Goal: Task Accomplishment & Management: Manage account settings

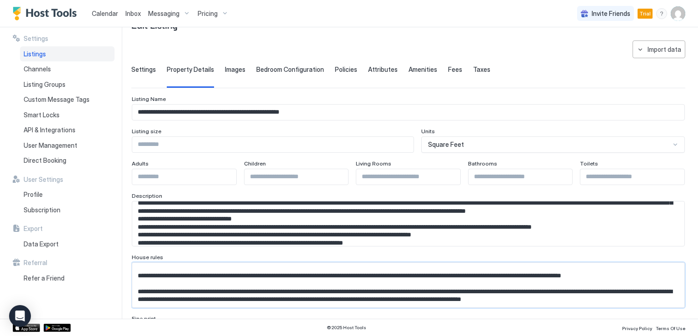
scroll to position [45, 0]
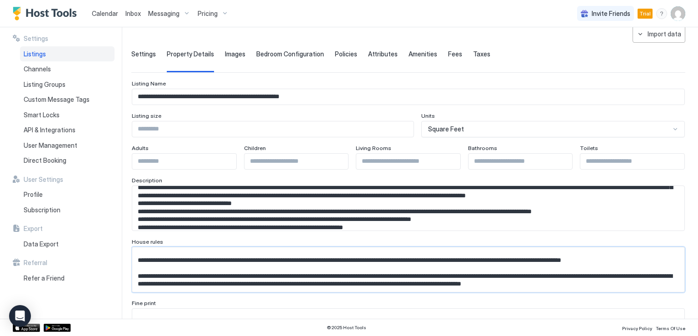
click at [331, 264] on textarea "Input Field" at bounding box center [404, 269] width 545 height 45
click at [377, 222] on textarea "Input Field" at bounding box center [404, 208] width 545 height 45
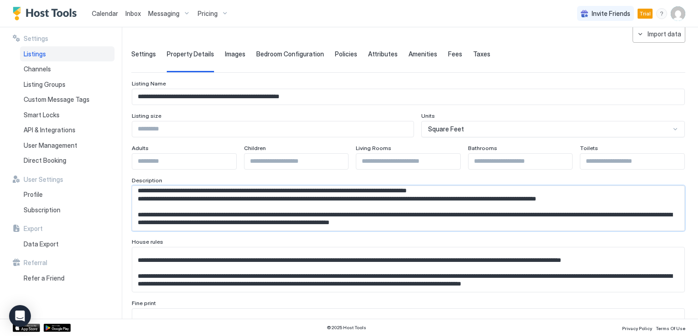
scroll to position [109, 0]
click at [345, 260] on textarea "Input Field" at bounding box center [404, 269] width 545 height 45
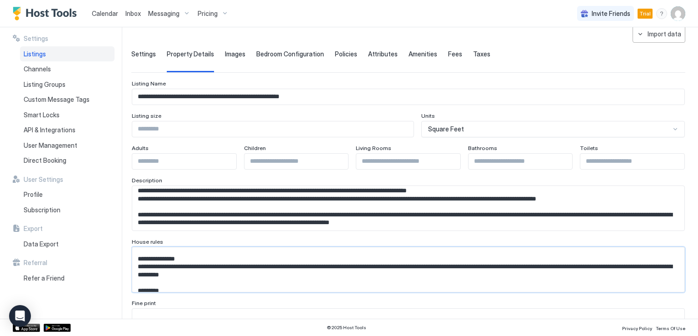
scroll to position [142, 0]
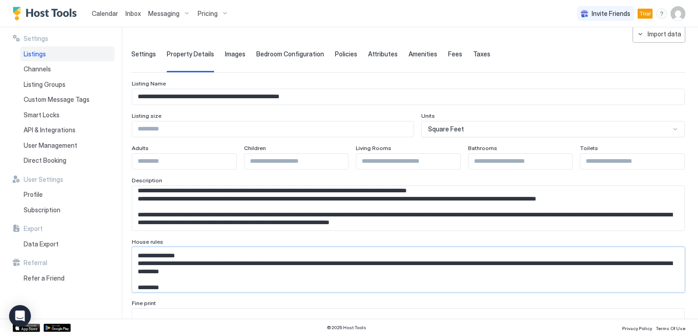
drag, startPoint x: 273, startPoint y: 286, endPoint x: 133, endPoint y: 257, distance: 142.8
click at [133, 257] on textarea "Input Field" at bounding box center [404, 269] width 545 height 45
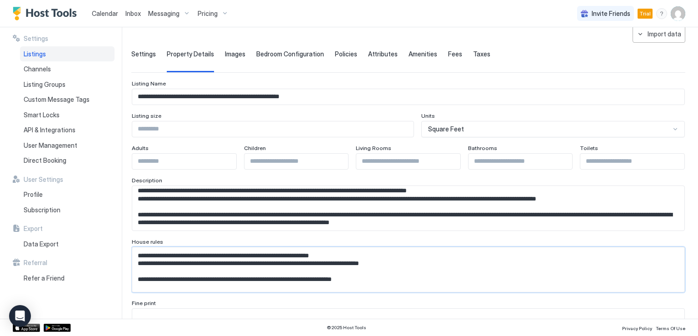
scroll to position [156, 0]
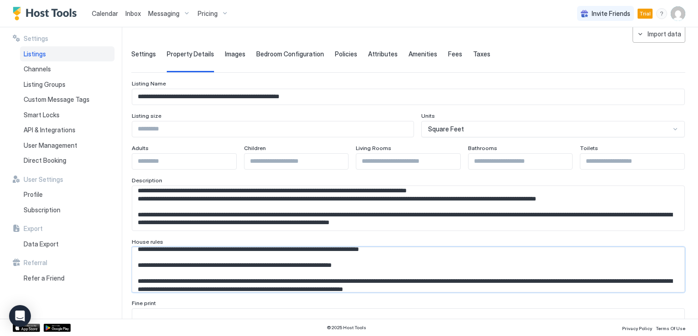
click at [356, 260] on textarea "Input Field" at bounding box center [404, 269] width 545 height 45
click at [264, 265] on textarea "Input Field" at bounding box center [404, 269] width 545 height 45
drag, startPoint x: 383, startPoint y: 265, endPoint x: 200, endPoint y: 253, distance: 183.5
click at [200, 253] on textarea "Input Field" at bounding box center [404, 269] width 545 height 45
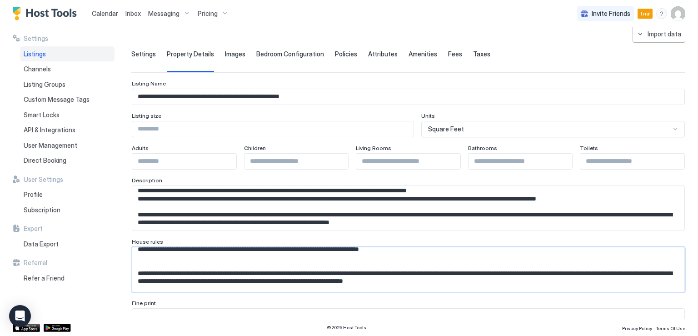
click at [208, 264] on textarea "Input Field" at bounding box center [404, 269] width 545 height 45
click at [443, 215] on textarea "Input Field" at bounding box center [404, 208] width 545 height 45
click at [335, 199] on textarea "Input Field" at bounding box center [404, 208] width 545 height 45
click at [232, 264] on textarea "Input Field" at bounding box center [404, 269] width 545 height 45
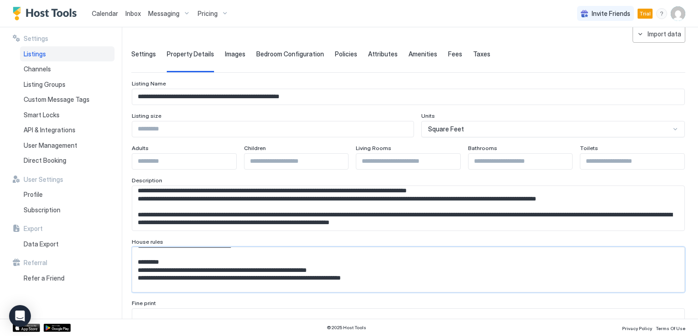
scroll to position [219, 0]
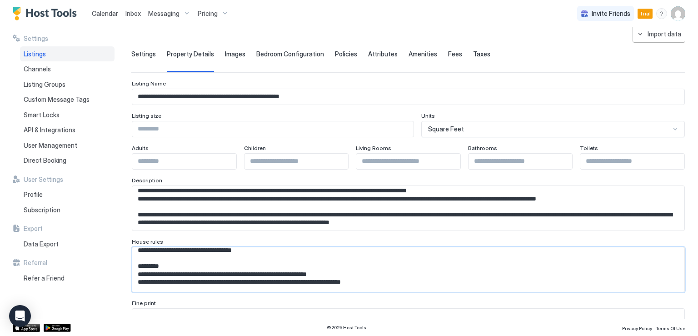
drag, startPoint x: 140, startPoint y: 272, endPoint x: 444, endPoint y: 259, distance: 304.7
click at [444, 259] on textarea "Input Field" at bounding box center [404, 269] width 545 height 45
click at [442, 271] on textarea "Input Field" at bounding box center [404, 269] width 545 height 45
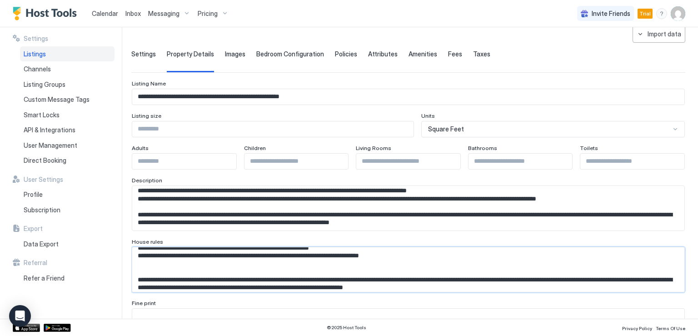
scroll to position [144, 0]
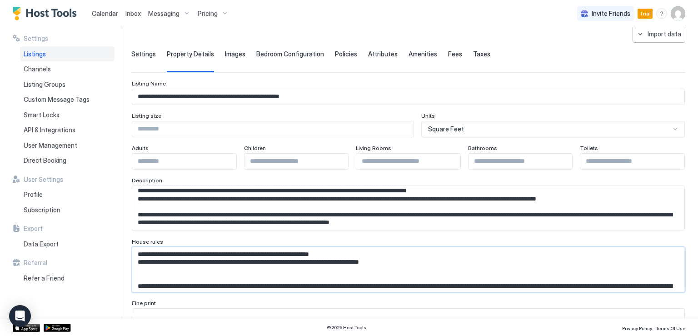
drag, startPoint x: 410, startPoint y: 256, endPoint x: 180, endPoint y: 276, distance: 230.8
click at [180, 276] on textarea "Input Field" at bounding box center [404, 269] width 545 height 45
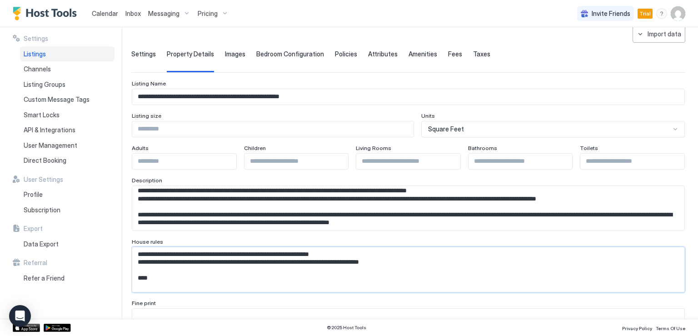
click at [219, 258] on textarea "Input Field" at bounding box center [404, 269] width 545 height 45
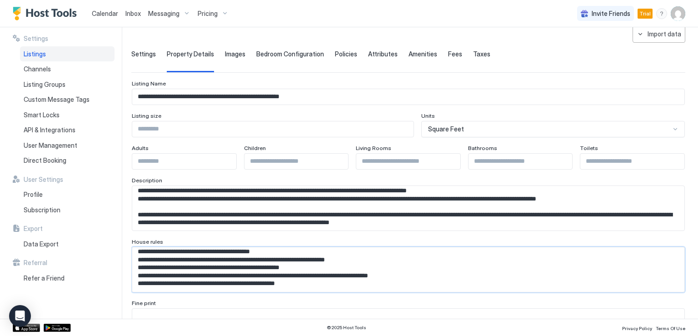
scroll to position [3, 0]
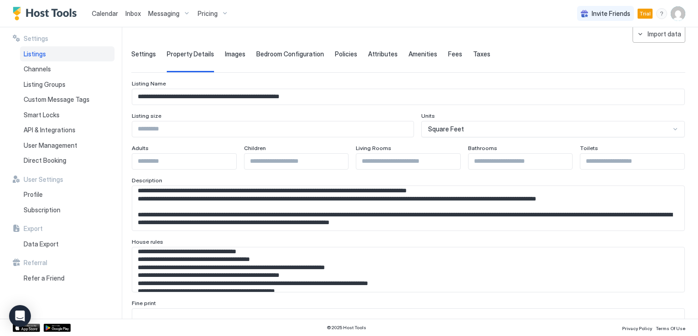
click at [326, 282] on textarea "Input Field" at bounding box center [404, 269] width 545 height 45
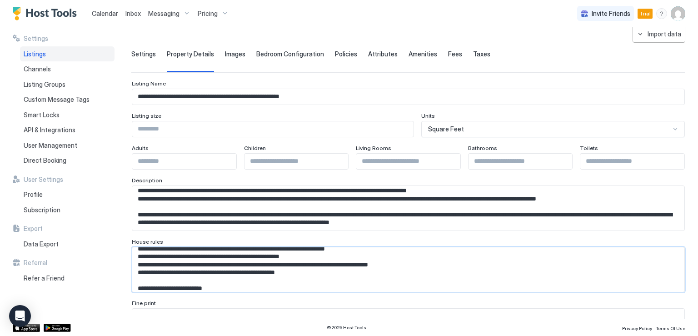
scroll to position [30, 0]
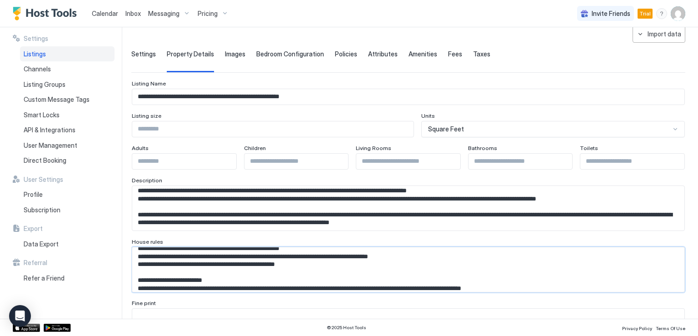
paste textarea "**********"
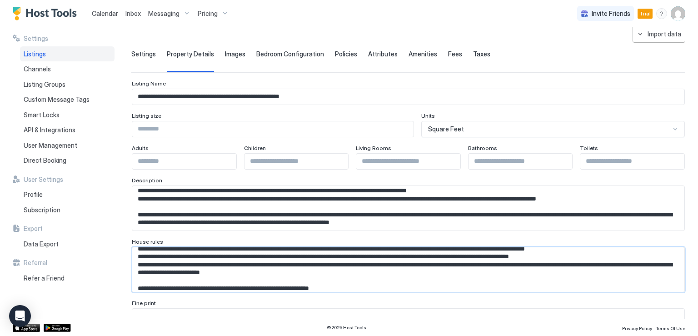
scroll to position [141, 0]
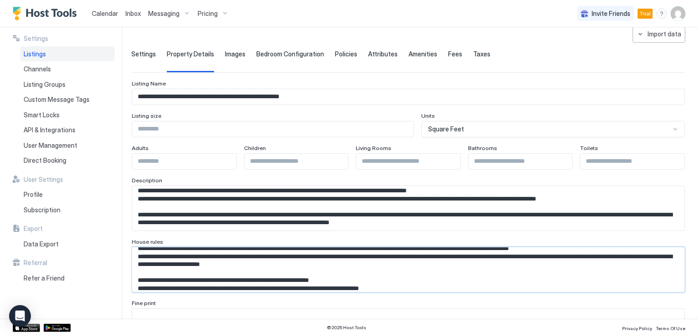
click at [191, 282] on textarea "Input Field" at bounding box center [404, 269] width 545 height 45
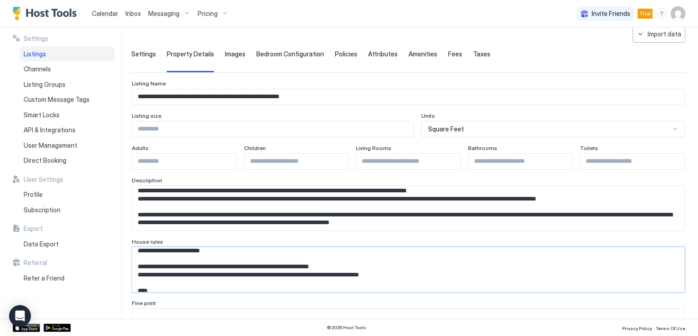
scroll to position [163, 0]
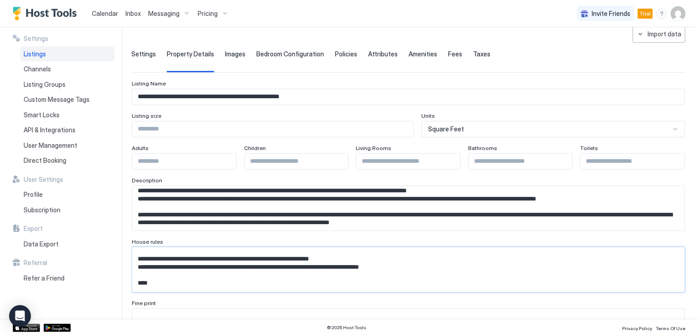
drag, startPoint x: 139, startPoint y: 279, endPoint x: 278, endPoint y: 282, distance: 138.6
click at [278, 282] on textarea "Input Field" at bounding box center [404, 269] width 545 height 45
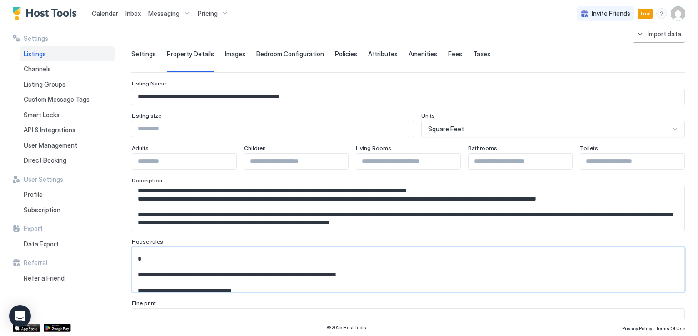
drag, startPoint x: 137, startPoint y: 274, endPoint x: 269, endPoint y: 282, distance: 132.0
click at [269, 282] on textarea "Input Field" at bounding box center [404, 269] width 545 height 45
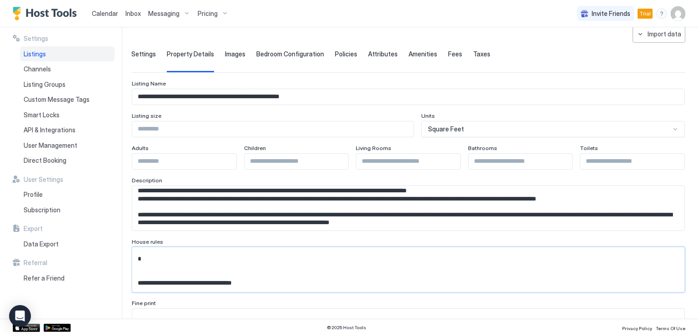
drag, startPoint x: 236, startPoint y: 279, endPoint x: 174, endPoint y: 272, distance: 62.2
click at [174, 272] on textarea "Input Field" at bounding box center [404, 269] width 545 height 45
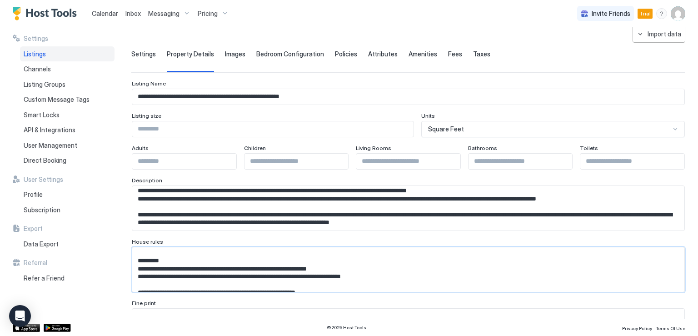
scroll to position [208, 0]
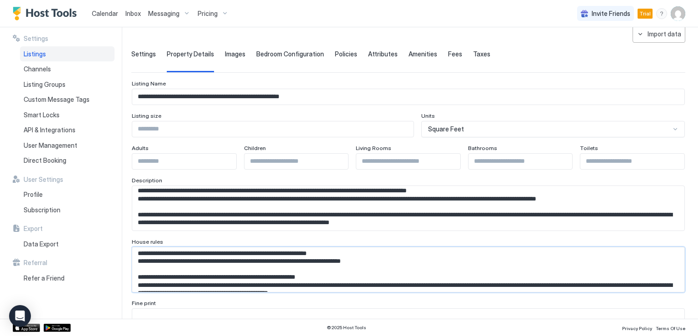
click at [345, 272] on textarea "Input Field" at bounding box center [404, 269] width 545 height 45
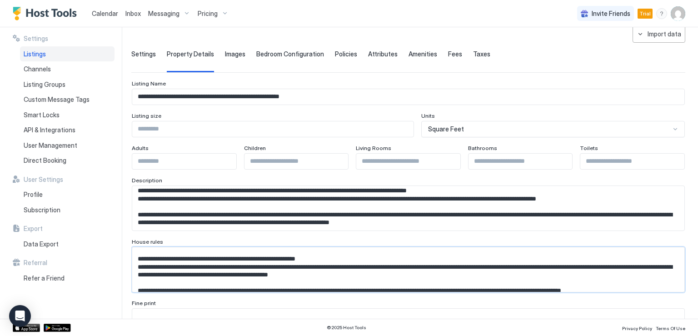
drag, startPoint x: 136, startPoint y: 274, endPoint x: 260, endPoint y: 284, distance: 123.9
click at [260, 284] on textarea "Input Field" at bounding box center [404, 269] width 545 height 45
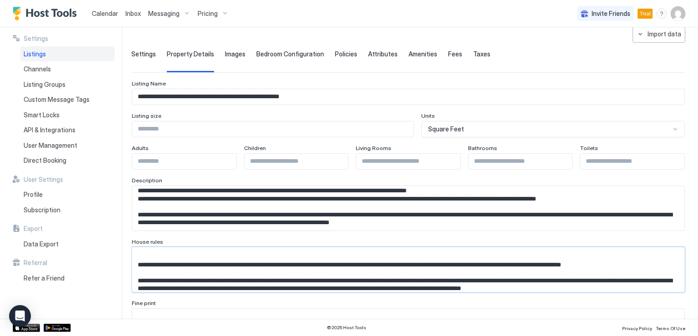
scroll to position [204, 0]
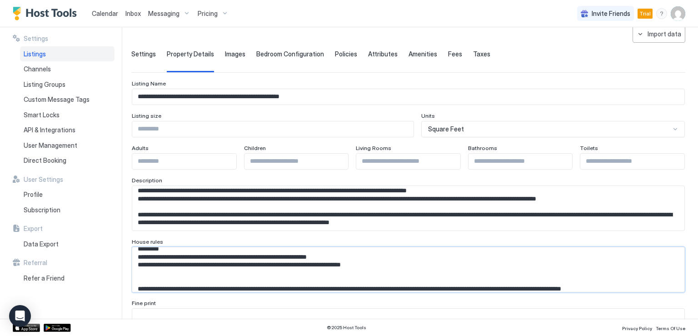
click at [174, 283] on textarea "Input Field" at bounding box center [404, 269] width 545 height 45
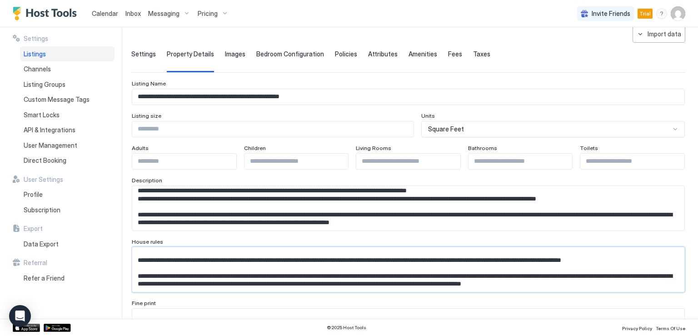
scroll to position [249, 0]
drag, startPoint x: 146, startPoint y: 281, endPoint x: 220, endPoint y: 277, distance: 73.7
click at [220, 277] on textarea "Input Field" at bounding box center [404, 269] width 545 height 45
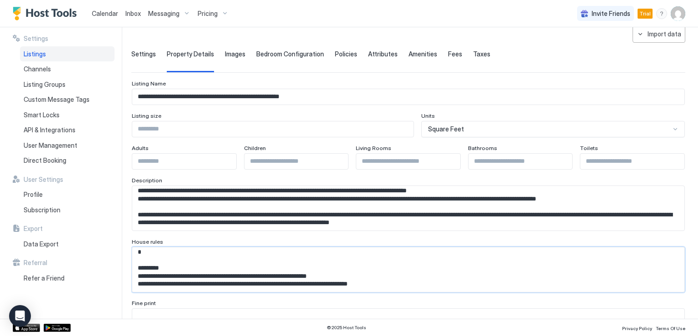
scroll to position [209, 0]
click at [221, 276] on textarea "Input Field" at bounding box center [404, 269] width 545 height 45
drag, startPoint x: 345, startPoint y: 258, endPoint x: 138, endPoint y: 262, distance: 207.7
click at [138, 262] on textarea "Input Field" at bounding box center [404, 269] width 545 height 45
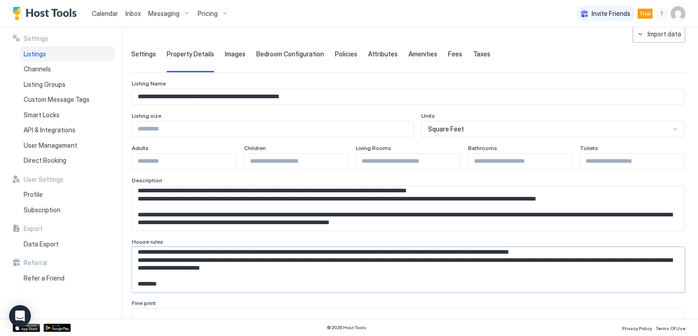
scroll to position [138, 0]
click at [227, 278] on textarea "Input Field" at bounding box center [404, 269] width 545 height 45
paste textarea "**********"
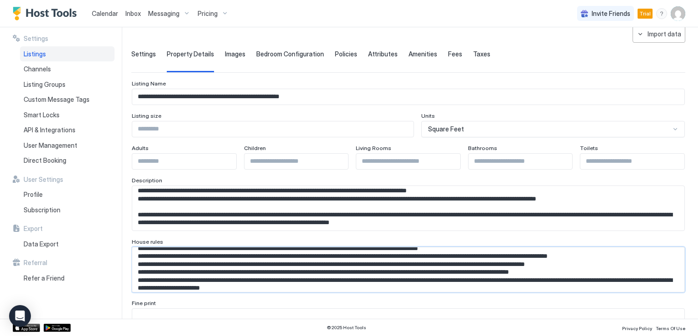
scroll to position [125, 0]
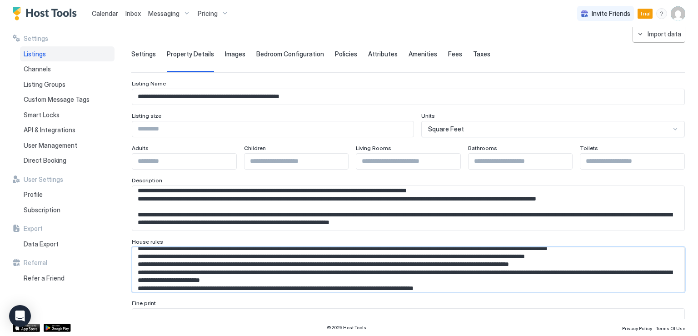
drag, startPoint x: 611, startPoint y: 272, endPoint x: 611, endPoint y: 277, distance: 5.0
click at [611, 277] on textarea "Input Field" at bounding box center [404, 269] width 545 height 45
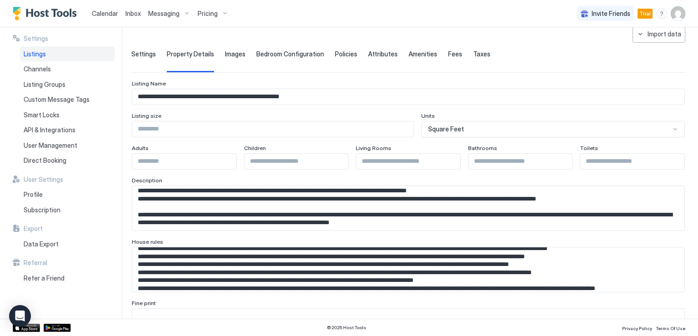
click at [333, 269] on textarea "Input Field" at bounding box center [404, 269] width 545 height 45
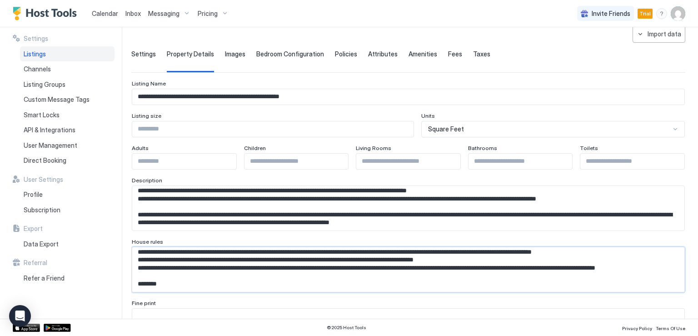
scroll to position [193, 0]
drag, startPoint x: 160, startPoint y: 271, endPoint x: 168, endPoint y: 304, distance: 33.7
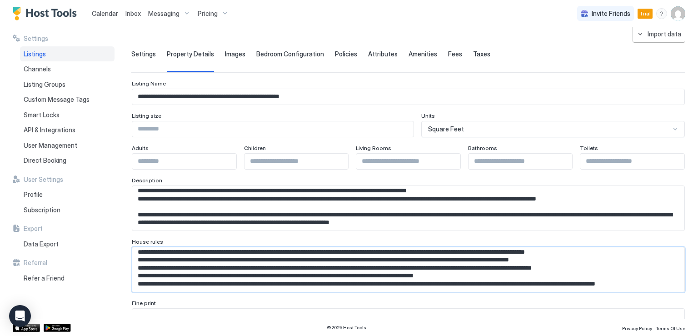
scroll to position [129, 0]
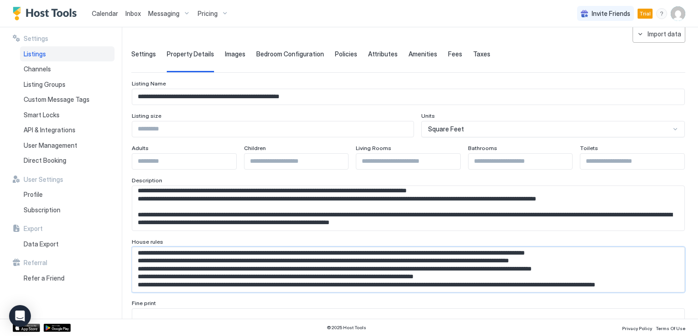
click at [196, 270] on textarea "Input Field" at bounding box center [404, 269] width 545 height 45
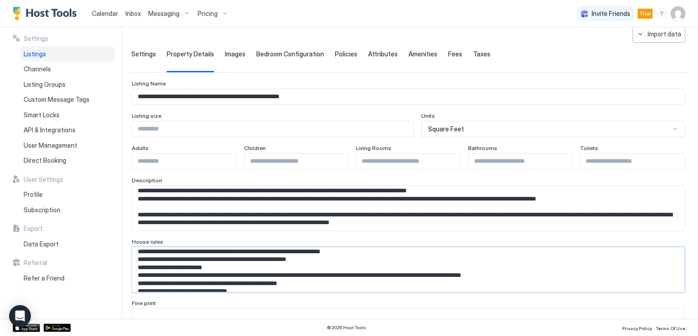
scroll to position [59, 0]
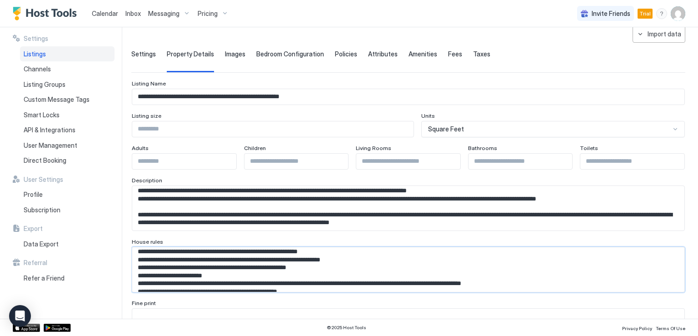
click at [141, 275] on textarea "Input Field" at bounding box center [404, 269] width 545 height 45
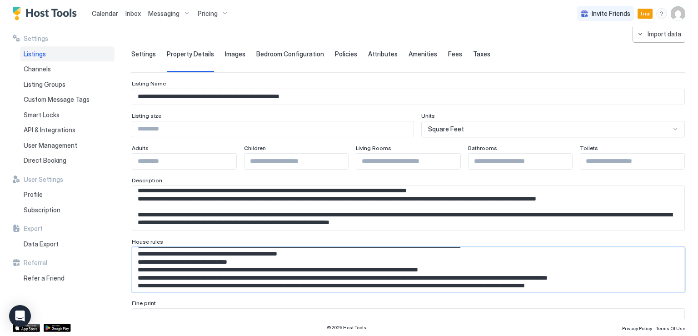
scroll to position [137, 0]
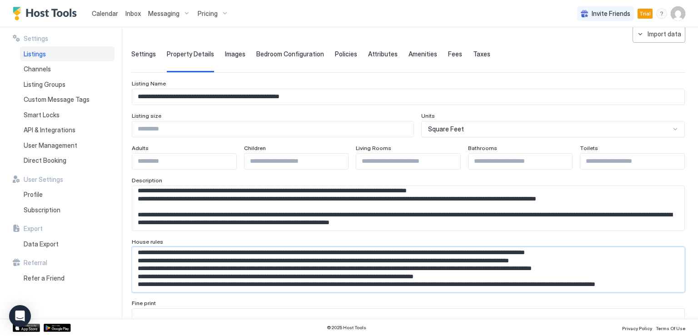
click at [143, 278] on textarea "Input Field" at bounding box center [404, 269] width 545 height 45
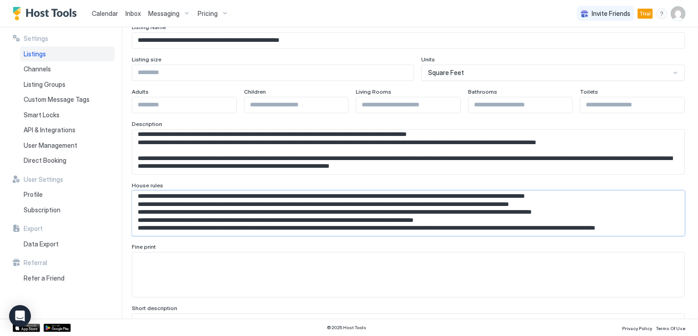
drag, startPoint x: 139, startPoint y: 278, endPoint x: 661, endPoint y: 313, distance: 522.7
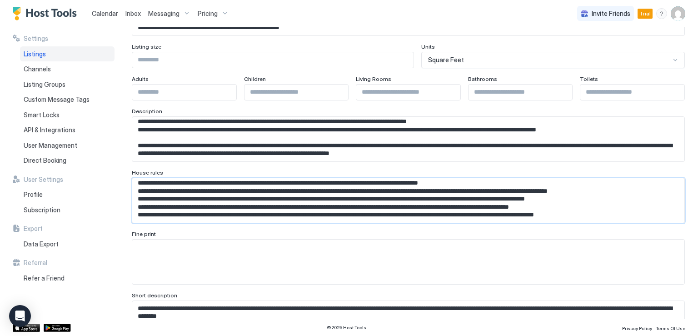
scroll to position [129, 0]
click at [266, 201] on textarea "Input Field" at bounding box center [404, 200] width 545 height 45
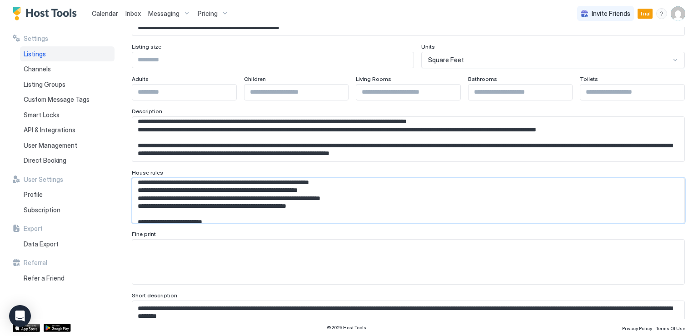
scroll to position [43, 0]
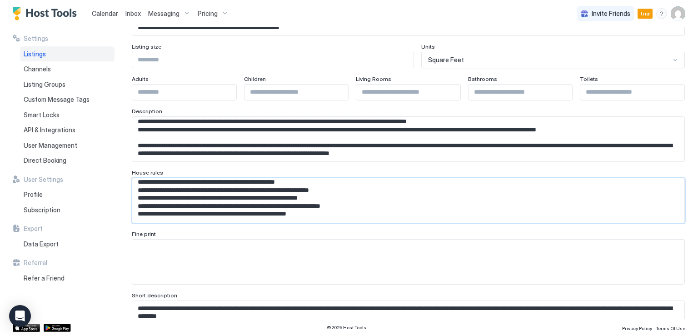
drag, startPoint x: 141, startPoint y: 190, endPoint x: 305, endPoint y: 214, distance: 165.8
click at [305, 214] on textarea "Input Field" at bounding box center [404, 200] width 545 height 45
paste textarea "**********"
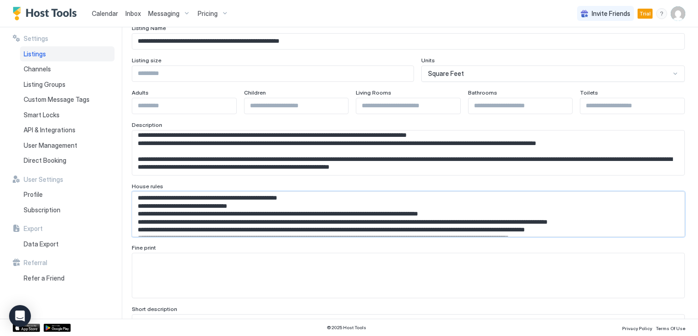
scroll to position [114, 0]
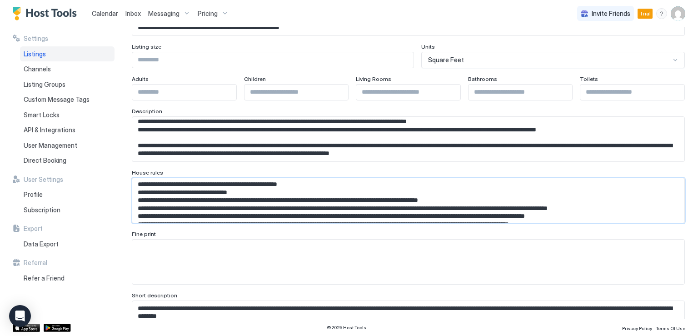
type textarea "**********"
click at [188, 275] on textarea "Input Field" at bounding box center [408, 261] width 552 height 45
click at [164, 256] on textarea "Input Field" at bounding box center [408, 261] width 552 height 45
click at [218, 216] on textarea "Input Field" at bounding box center [404, 200] width 545 height 45
click at [219, 198] on textarea "Input Field" at bounding box center [404, 200] width 545 height 45
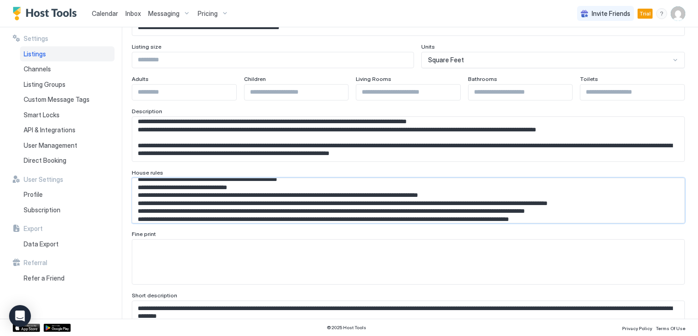
scroll to position [109, 0]
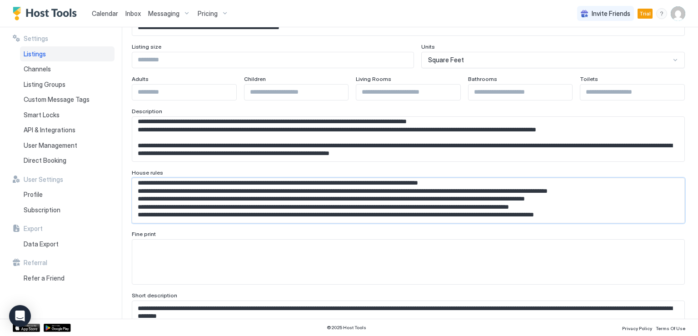
drag, startPoint x: 141, startPoint y: 208, endPoint x: 611, endPoint y: 208, distance: 469.3
click at [611, 208] on textarea "Input Field" at bounding box center [404, 200] width 545 height 45
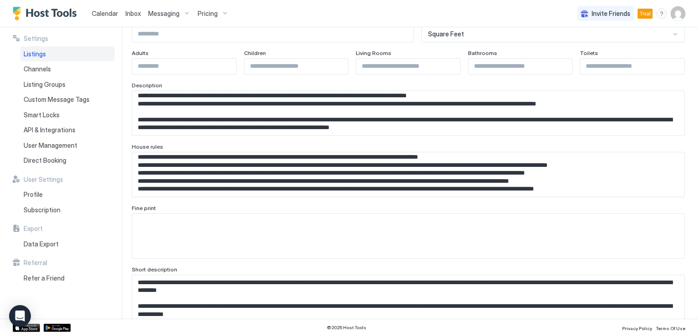
scroll to position [160, 0]
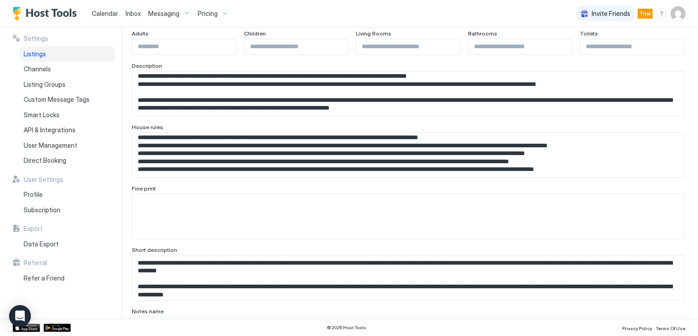
click at [202, 266] on textarea "**********" at bounding box center [404, 277] width 545 height 45
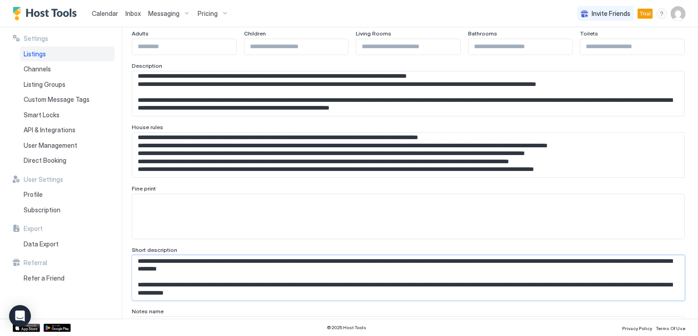
click at [204, 279] on textarea "**********" at bounding box center [404, 277] width 545 height 45
click at [216, 284] on textarea "**********" at bounding box center [404, 277] width 545 height 45
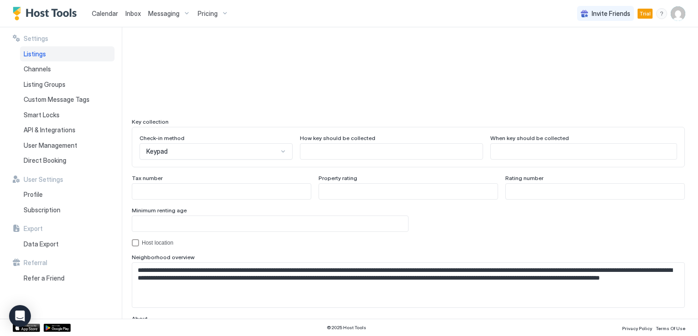
scroll to position [844, 0]
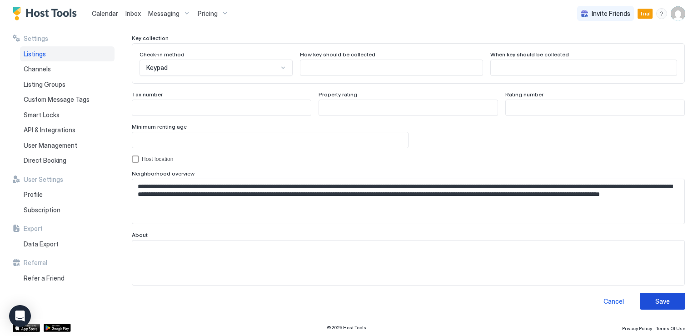
click at [647, 297] on button "Save" at bounding box center [662, 301] width 45 height 17
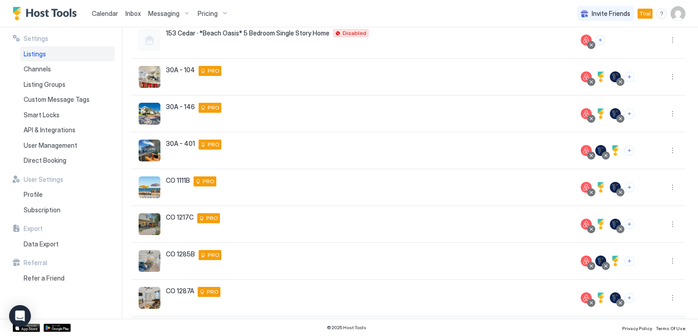
scroll to position [194, 0]
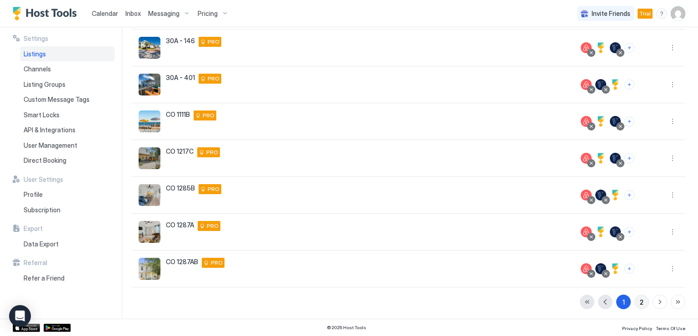
click at [640, 303] on div "2" at bounding box center [642, 302] width 4 height 10
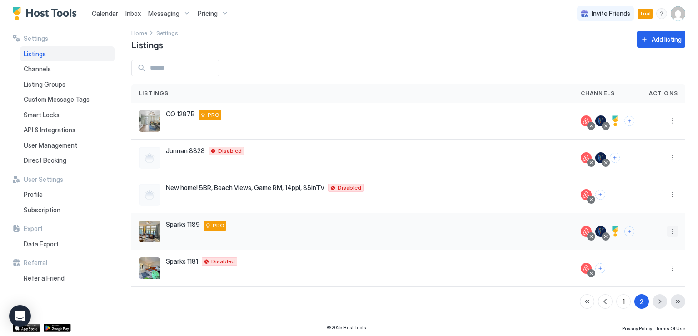
click at [667, 231] on button "More options" at bounding box center [672, 231] width 11 height 11
click at [636, 273] on span "Listing Settings" at bounding box center [645, 272] width 40 height 7
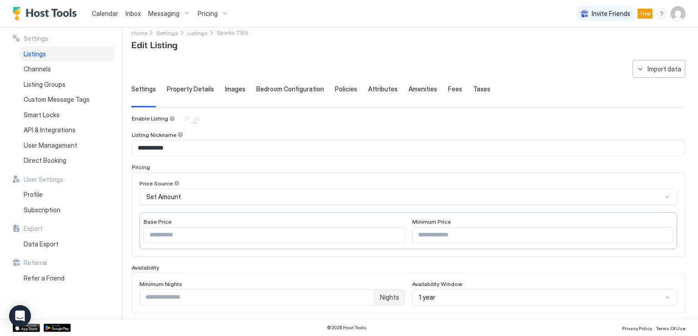
type input "*********"
type textarea "**********"
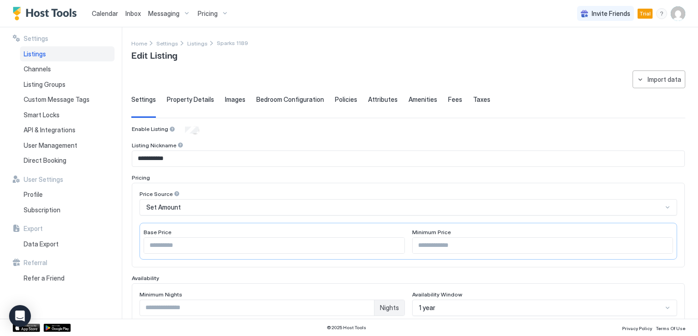
click at [207, 101] on span "Property Details" at bounding box center [190, 99] width 47 height 8
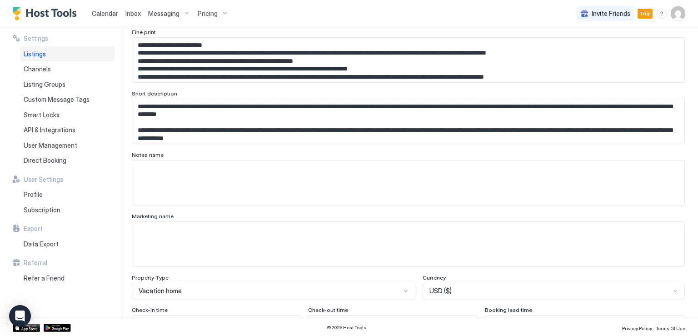
scroll to position [318, 0]
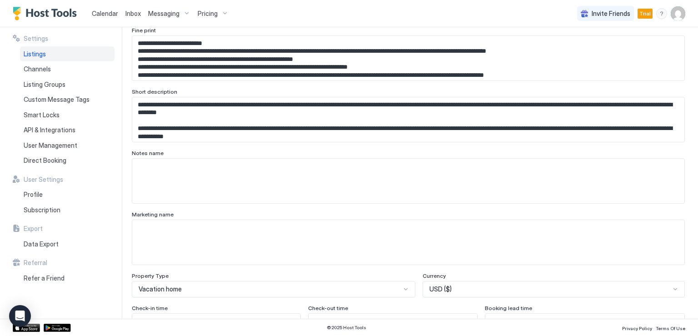
click at [243, 134] on textarea "**********" at bounding box center [404, 119] width 545 height 45
click at [244, 133] on textarea "**********" at bounding box center [404, 119] width 545 height 45
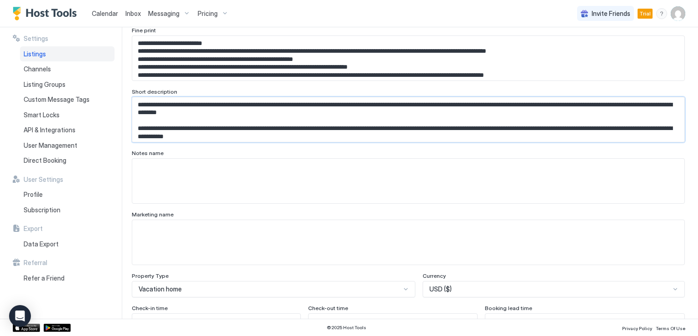
click at [244, 133] on textarea "**********" at bounding box center [404, 119] width 545 height 45
click at [282, 131] on textarea "**********" at bounding box center [404, 119] width 545 height 45
click at [305, 133] on textarea "**********" at bounding box center [404, 119] width 545 height 45
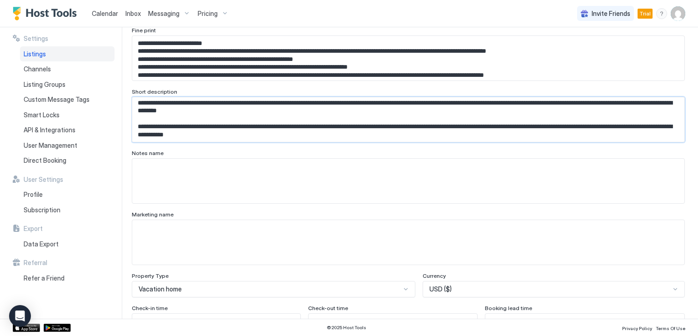
scroll to position [0, 0]
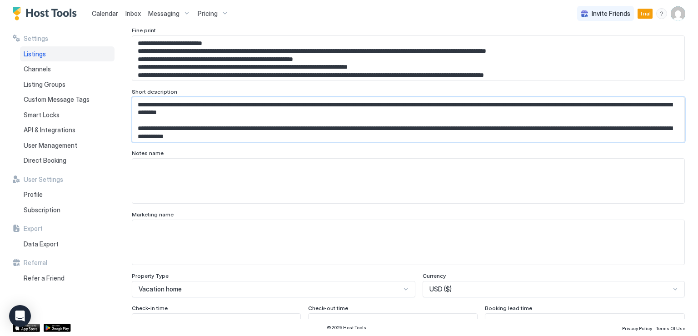
drag, startPoint x: 305, startPoint y: 137, endPoint x: 133, endPoint y: 91, distance: 178.5
click at [133, 91] on div "**********" at bounding box center [408, 115] width 553 height 54
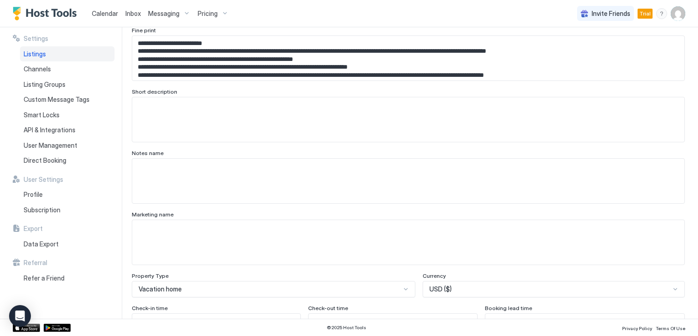
click at [234, 118] on textarea "Input Field" at bounding box center [404, 119] width 545 height 45
paste textarea "**********"
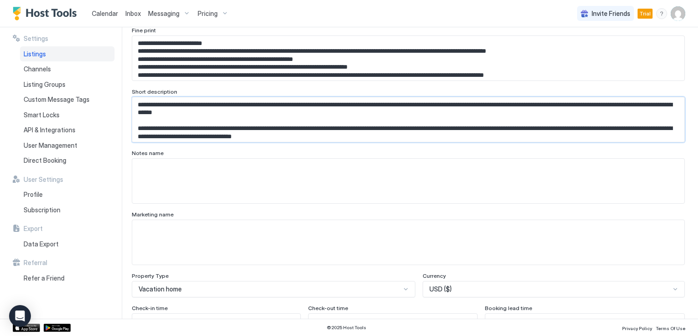
click at [287, 110] on textarea "**********" at bounding box center [404, 119] width 545 height 45
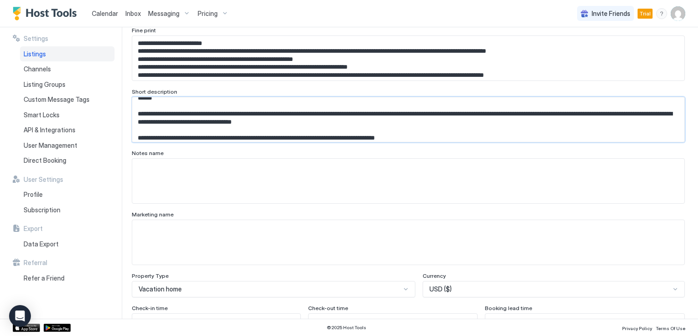
scroll to position [18, 0]
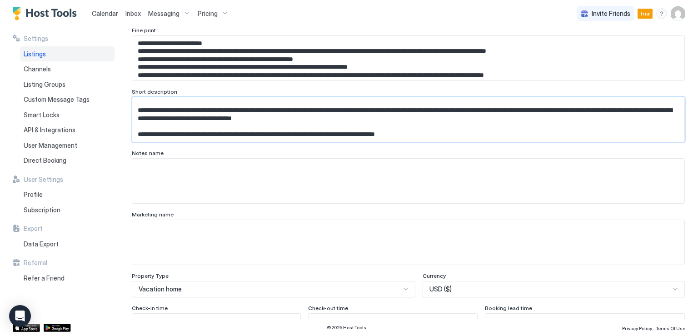
drag, startPoint x: 393, startPoint y: 126, endPoint x: 440, endPoint y: 140, distance: 49.0
click at [440, 140] on textarea "**********" at bounding box center [404, 119] width 545 height 45
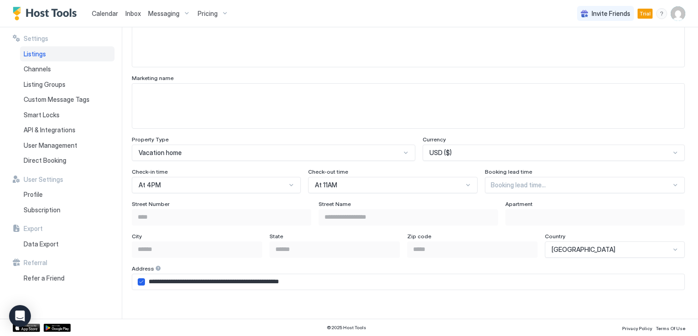
scroll to position [500, 0]
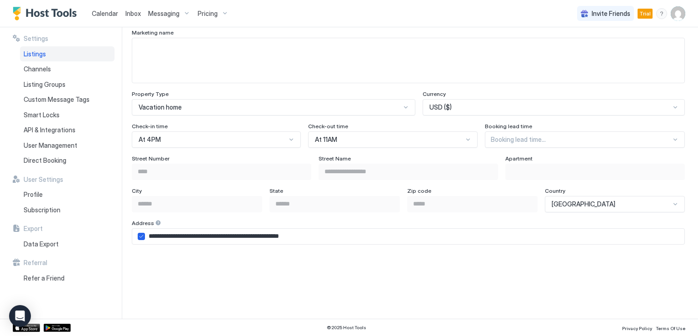
type textarea "**********"
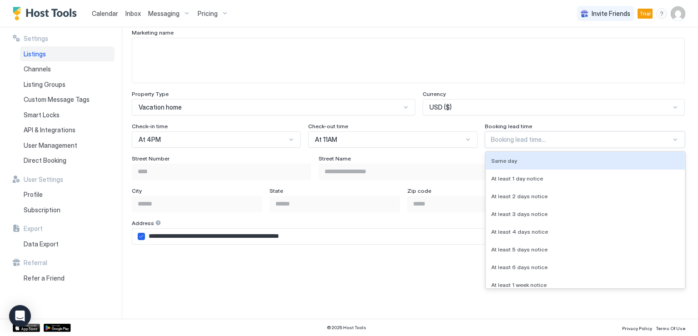
click at [509, 137] on div at bounding box center [581, 139] width 180 height 8
click at [507, 159] on span "Same day" at bounding box center [504, 160] width 26 height 7
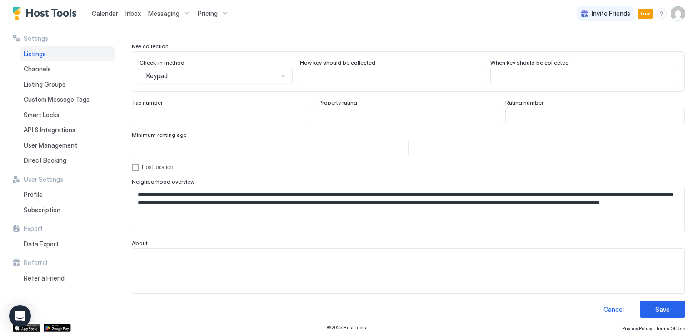
scroll to position [844, 0]
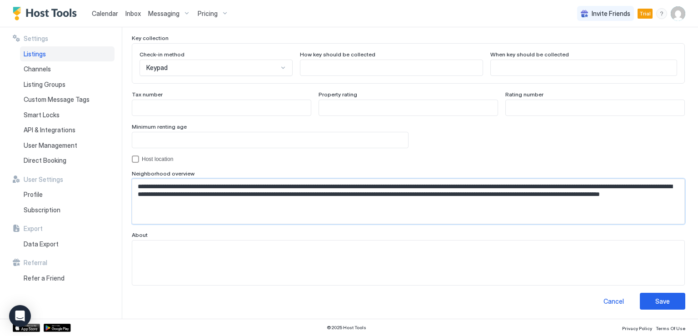
click at [287, 208] on textarea "**********" at bounding box center [404, 201] width 545 height 45
drag, startPoint x: 279, startPoint y: 208, endPoint x: 132, endPoint y: 179, distance: 150.0
click at [132, 179] on textarea "**********" at bounding box center [404, 201] width 545 height 45
click at [179, 204] on textarea "**********" at bounding box center [404, 201] width 545 height 45
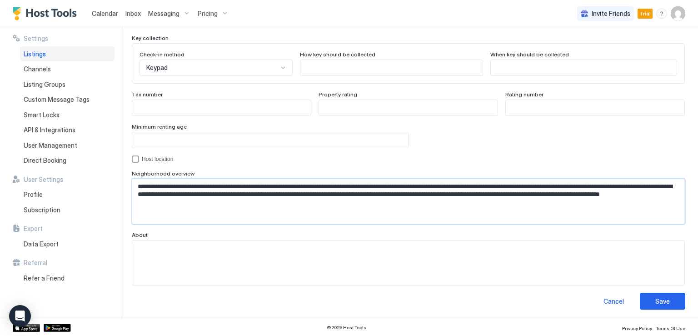
click at [179, 204] on textarea "**********" at bounding box center [404, 201] width 545 height 45
paste textarea "**********"
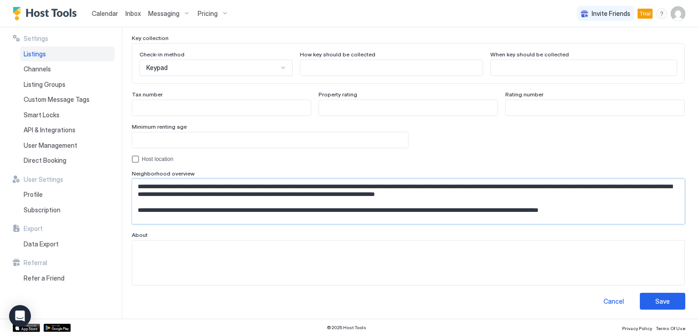
click at [537, 195] on textarea "**********" at bounding box center [404, 201] width 545 height 45
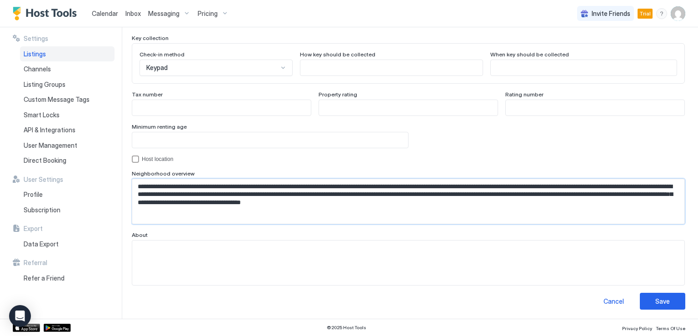
click at [531, 191] on textarea "**********" at bounding box center [404, 201] width 545 height 45
type textarea "**********"
click at [655, 298] on div "Save" at bounding box center [662, 301] width 15 height 10
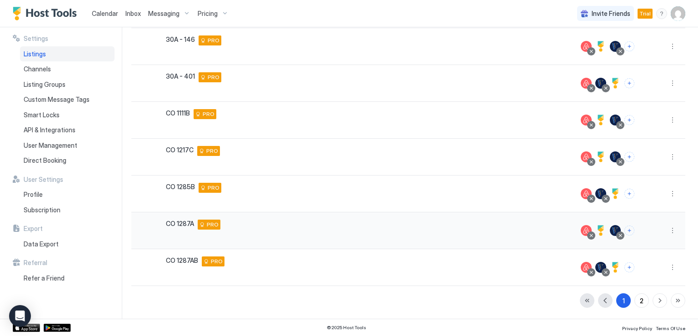
scroll to position [194, 0]
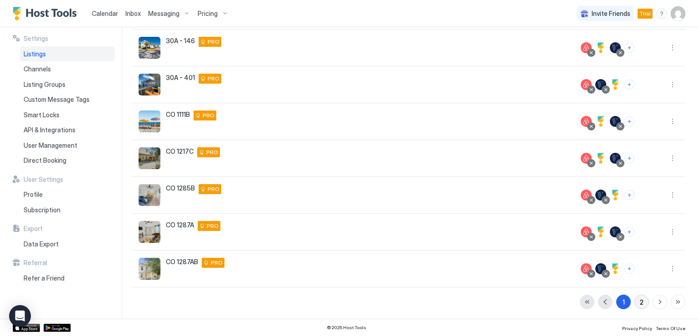
click at [640, 300] on div "2" at bounding box center [642, 302] width 4 height 10
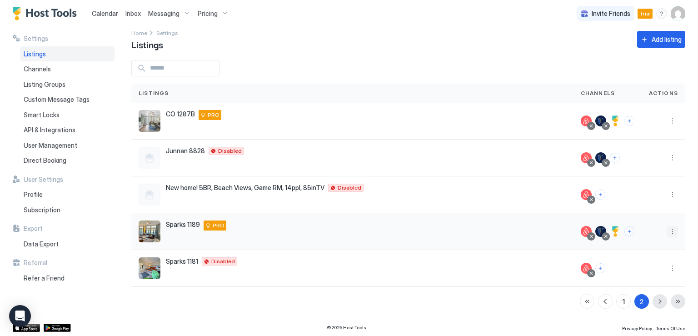
click at [667, 233] on button "More options" at bounding box center [672, 231] width 11 height 11
click at [648, 244] on span "Messaging" at bounding box center [640, 243] width 30 height 7
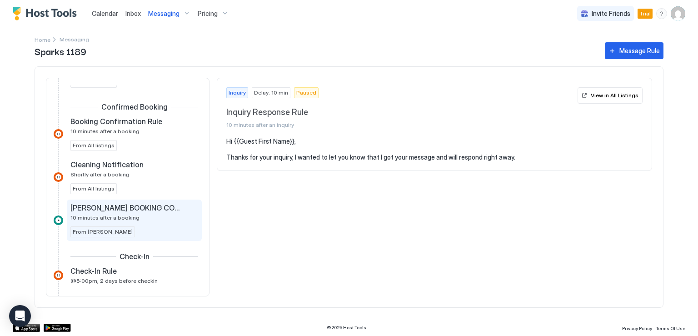
scroll to position [273, 0]
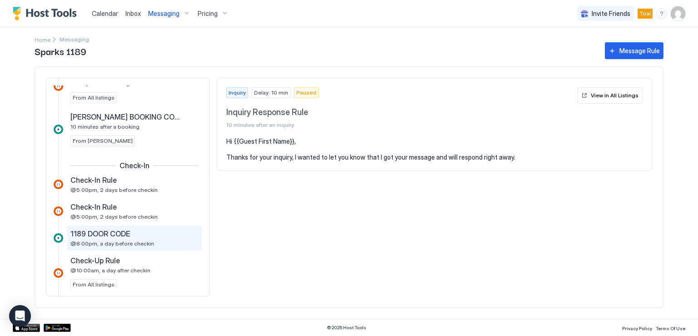
click at [118, 230] on span "1189 DOOR CODE" at bounding box center [100, 233] width 60 height 9
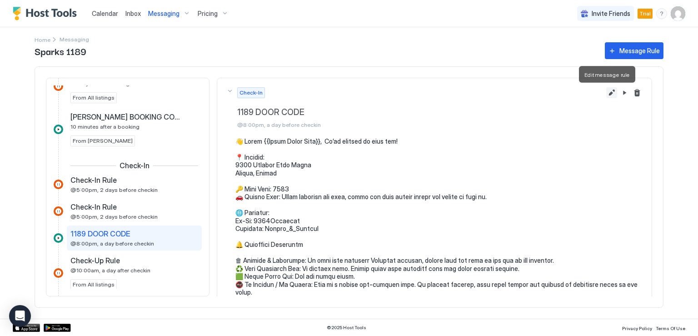
click at [606, 95] on button "Edit message rule" at bounding box center [611, 92] width 11 height 11
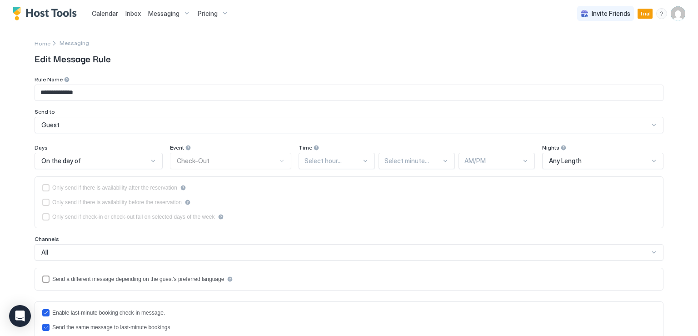
type textarea "**********"
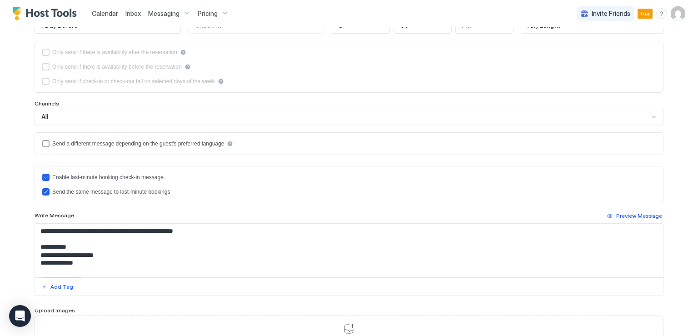
scroll to position [182, 0]
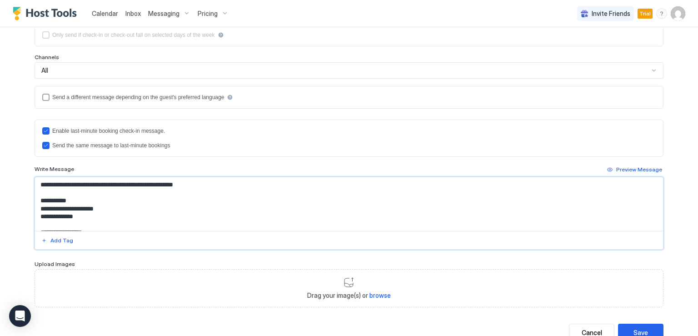
click at [144, 212] on textarea "Input Field" at bounding box center [349, 204] width 628 height 54
click at [97, 207] on textarea "Input Field" at bounding box center [349, 204] width 628 height 54
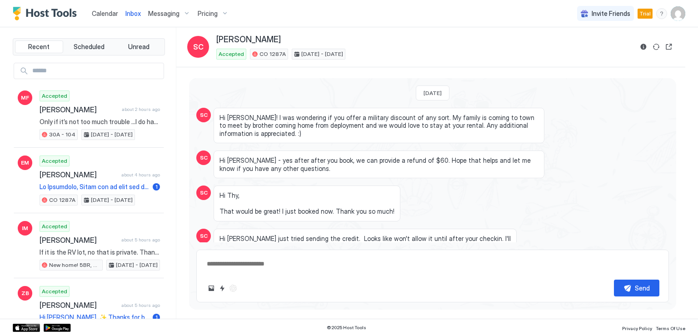
type textarea "*"
click at [106, 13] on span "Calendar" at bounding box center [105, 14] width 26 height 8
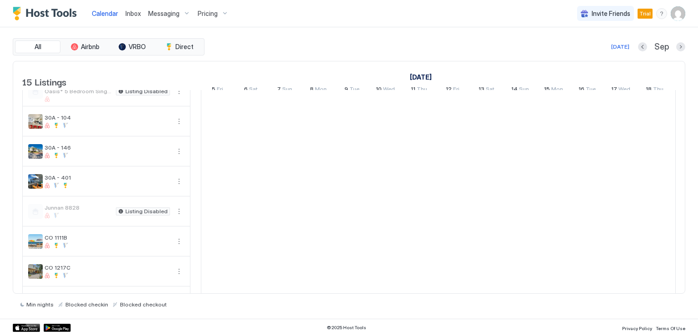
scroll to position [91, 0]
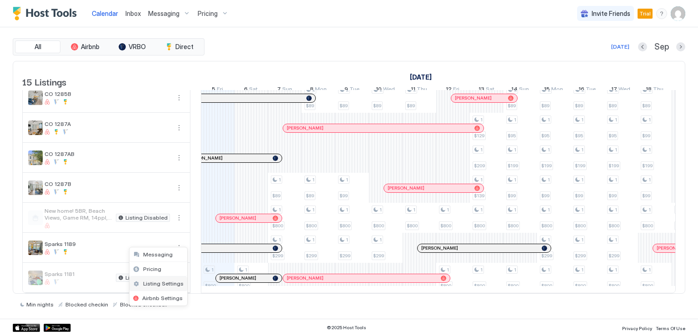
click at [164, 282] on span "Listing Settings" at bounding box center [163, 283] width 40 height 7
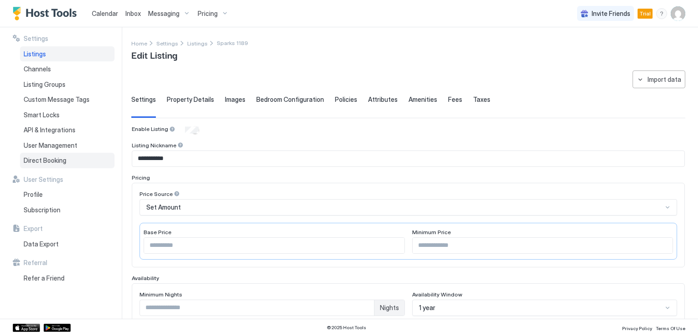
click at [59, 158] on span "Direct Booking" at bounding box center [45, 160] width 43 height 8
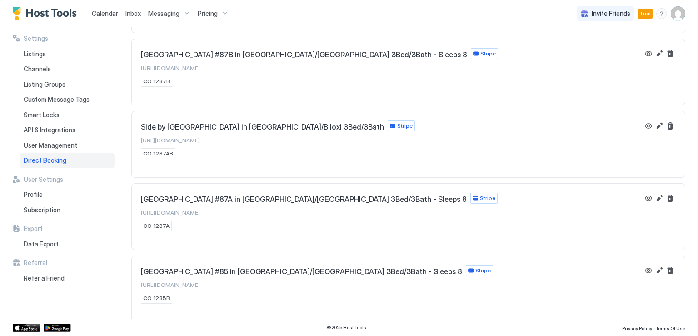
scroll to position [463, 0]
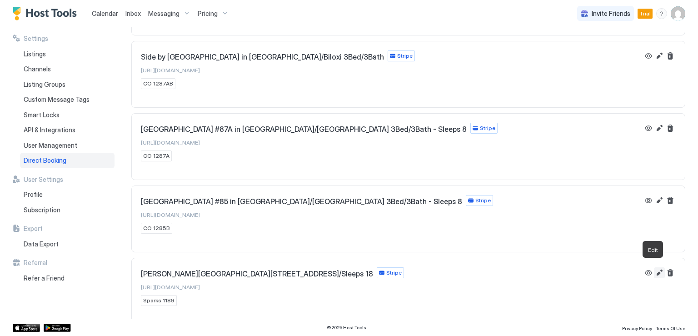
click at [654, 269] on button "Edit" at bounding box center [659, 272] width 11 height 11
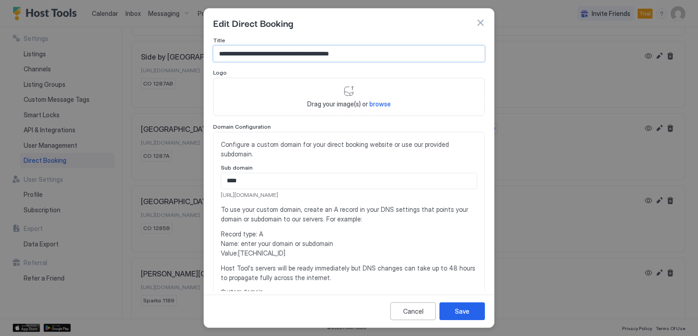
drag, startPoint x: 219, startPoint y: 52, endPoint x: 407, endPoint y: 62, distance: 188.3
click at [407, 62] on div "**********" at bounding box center [349, 53] width 272 height 16
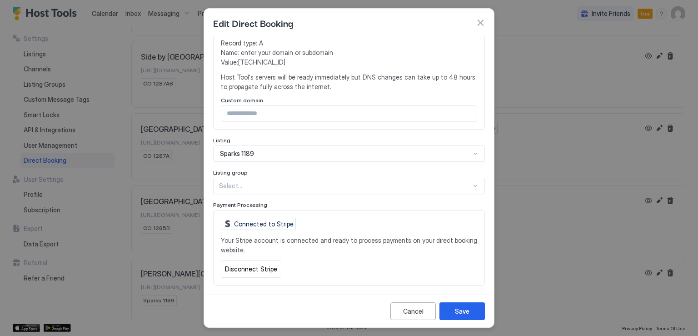
scroll to position [209, 0]
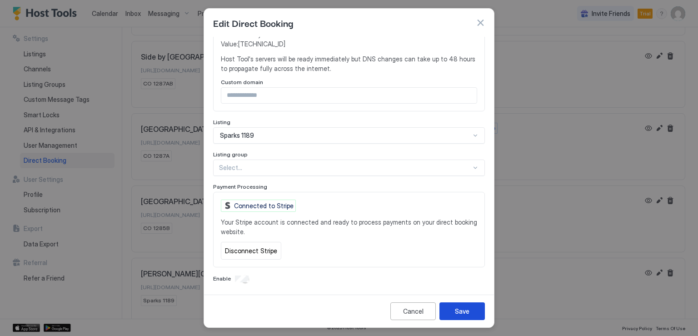
click at [461, 306] on button "Save" at bounding box center [461, 311] width 45 height 18
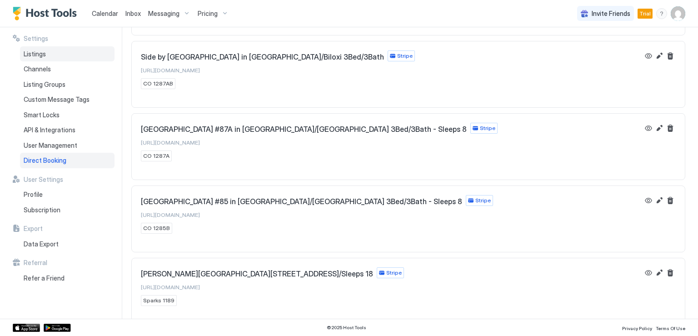
click at [41, 54] on span "Listings" at bounding box center [35, 54] width 22 height 8
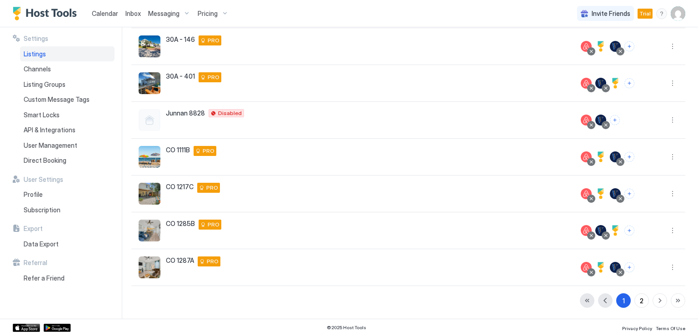
scroll to position [194, 0]
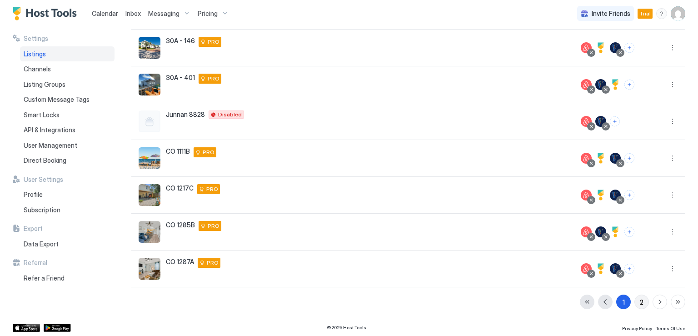
click at [640, 300] on div "2" at bounding box center [642, 302] width 4 height 10
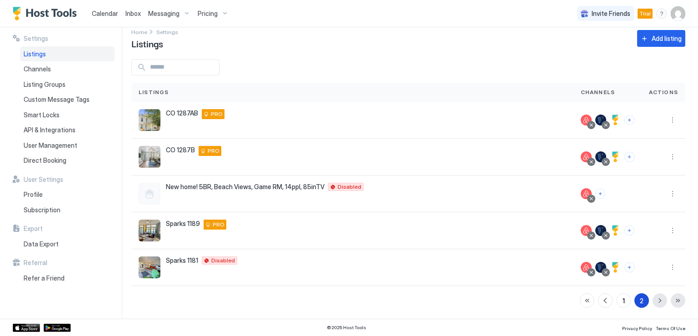
scroll to position [10, 0]
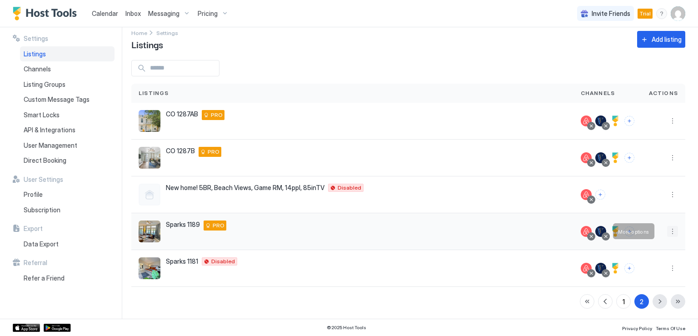
click at [668, 231] on button "More options" at bounding box center [672, 231] width 11 height 11
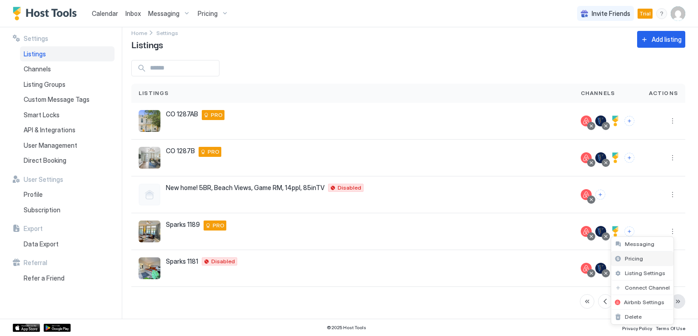
click at [638, 258] on span "Pricing" at bounding box center [634, 258] width 18 height 7
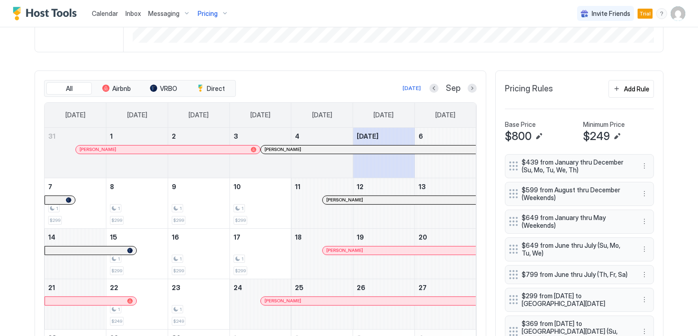
scroll to position [234, 0]
click at [467, 86] on button "Next month" at bounding box center [471, 88] width 9 height 9
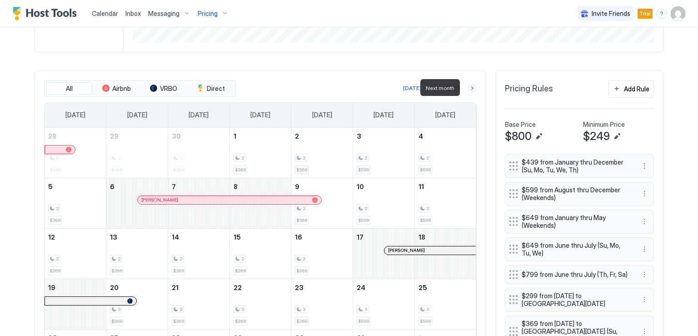
click at [468, 89] on button "Next month" at bounding box center [471, 88] width 9 height 9
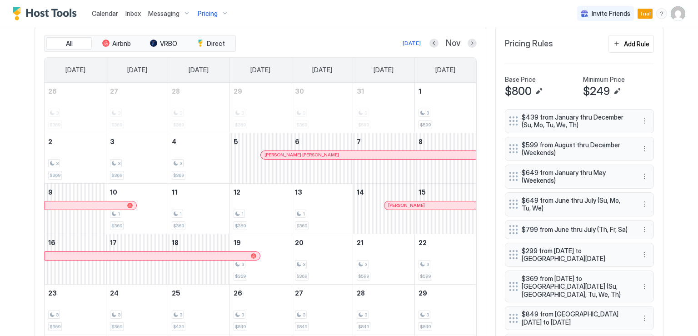
scroll to position [280, 0]
click at [467, 41] on button "Next month" at bounding box center [471, 42] width 9 height 9
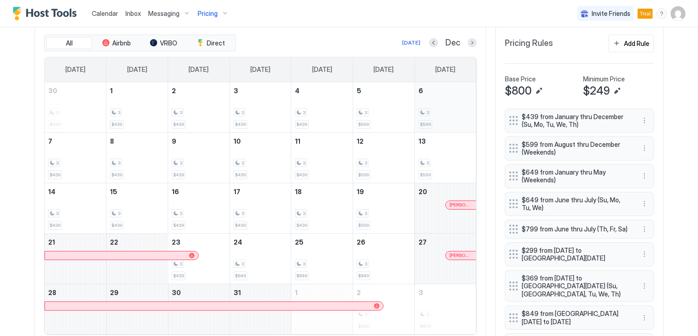
scroll to position [234, 0]
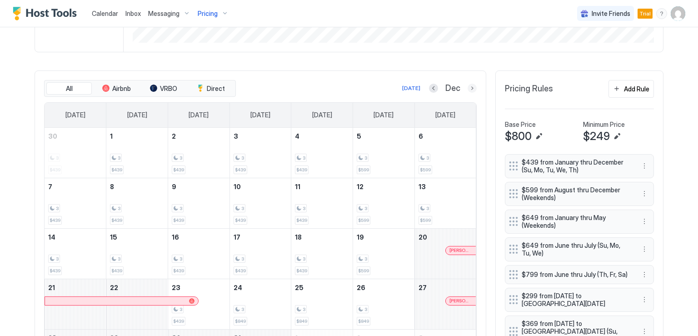
drag, startPoint x: 469, startPoint y: 91, endPoint x: 446, endPoint y: 159, distance: 71.0
click at [469, 91] on button "Next month" at bounding box center [471, 88] width 9 height 9
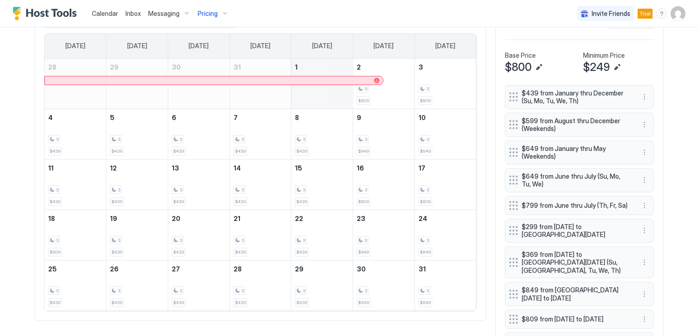
scroll to position [280, 0]
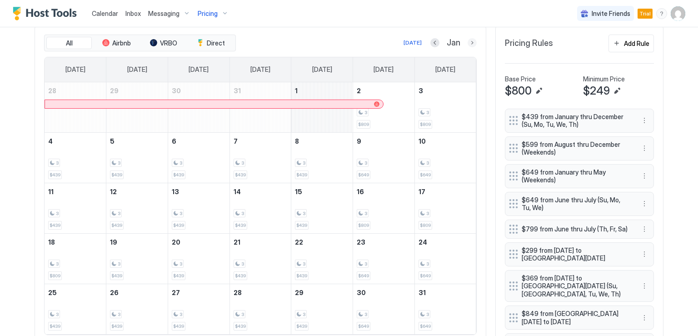
drag, startPoint x: 468, startPoint y: 42, endPoint x: 475, endPoint y: 104, distance: 62.6
click at [468, 42] on button "Next month" at bounding box center [471, 42] width 9 height 9
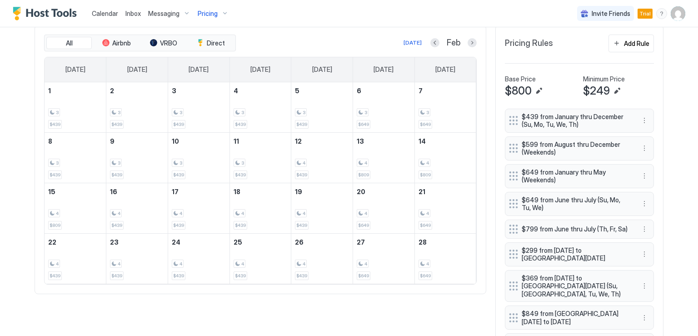
scroll to position [234, 0]
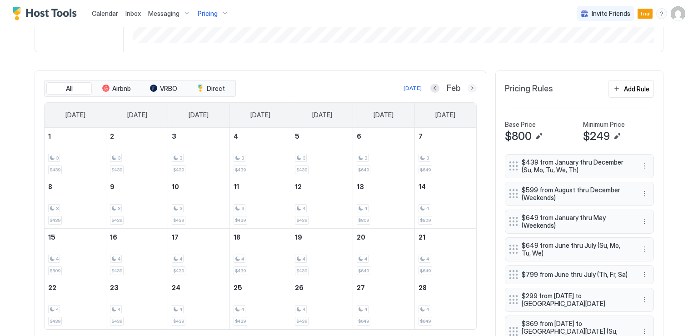
click at [467, 85] on button "Next month" at bounding box center [471, 88] width 9 height 9
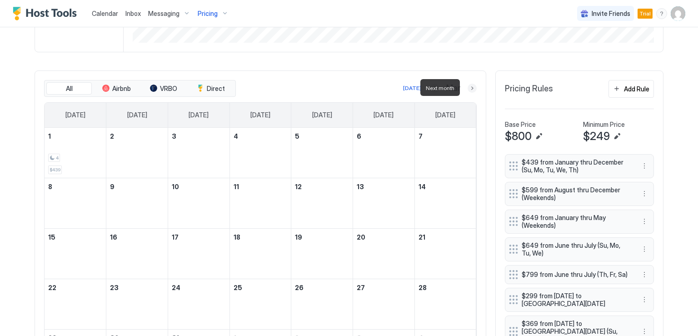
click at [467, 85] on button "Next month" at bounding box center [471, 88] width 9 height 9
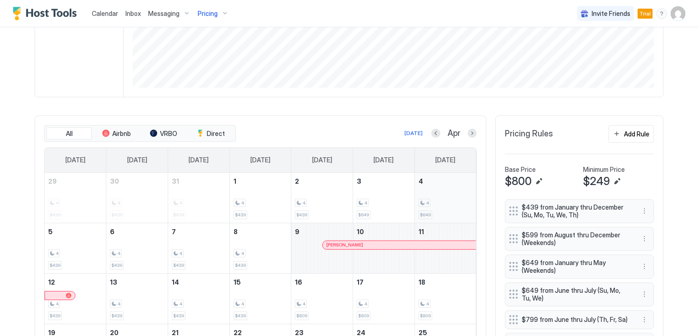
scroll to position [189, 0]
click at [467, 130] on div at bounding box center [471, 133] width 9 height 9
click at [467, 134] on button "Next month" at bounding box center [471, 133] width 9 height 9
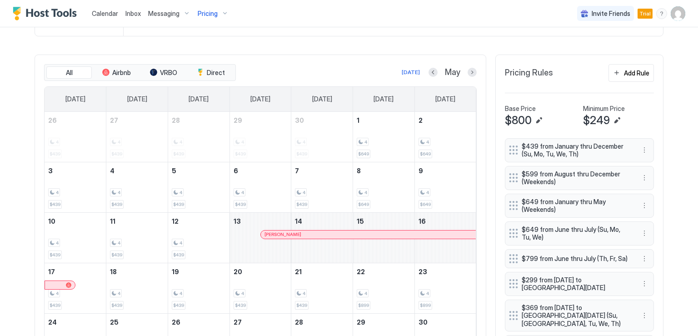
scroll to position [234, 0]
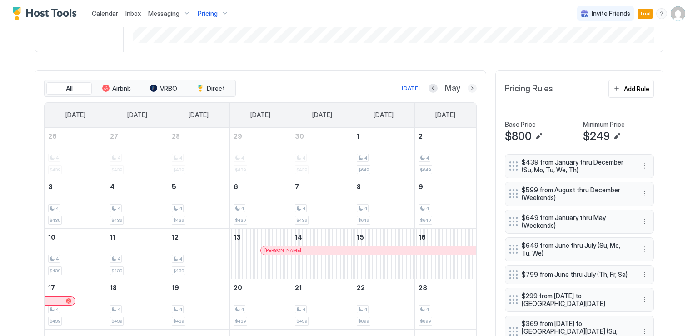
drag, startPoint x: 470, startPoint y: 85, endPoint x: 423, endPoint y: 131, distance: 65.9
click at [470, 85] on button "Next month" at bounding box center [471, 88] width 9 height 9
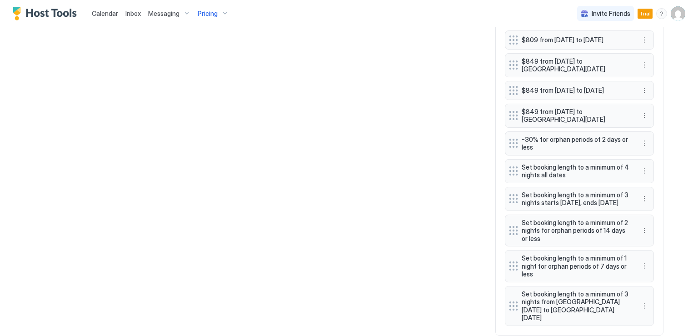
scroll to position [916, 0]
